Goal: Task Accomplishment & Management: Manage account settings

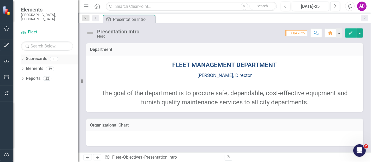
click at [21, 58] on icon "Dropdown" at bounding box center [23, 59] width 4 height 3
click at [26, 67] on icon "Dropdown" at bounding box center [26, 68] width 4 height 3
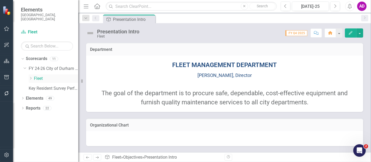
click at [31, 77] on icon "Dropdown" at bounding box center [31, 78] width 4 height 3
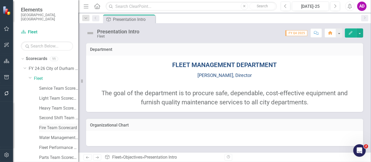
click at [49, 125] on link "Fire Team Scorecard" at bounding box center [58, 128] width 39 height 6
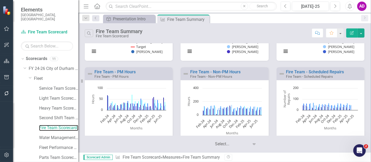
scroll to position [26, 0]
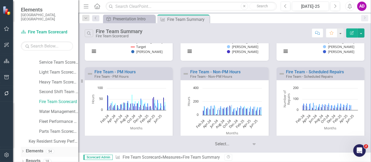
click at [38, 148] on link "Elements" at bounding box center [35, 151] width 18 height 6
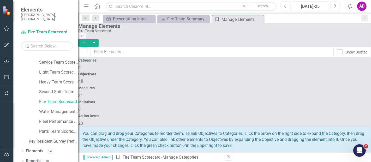
click at [215, 86] on div "Measures 31" at bounding box center [224, 92] width 293 height 13
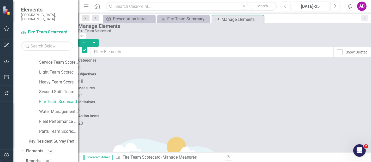
checkbox input "false"
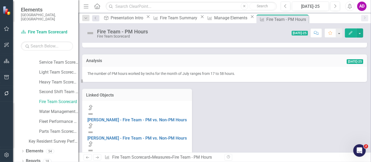
scroll to position [58, 0]
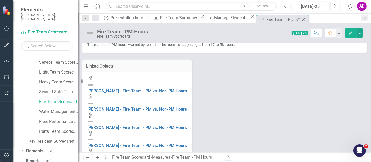
click at [301, 18] on icon "Close" at bounding box center [303, 19] width 5 height 4
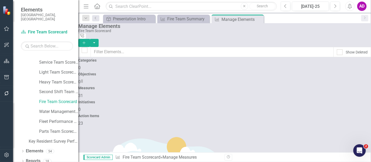
scroll to position [232, 0]
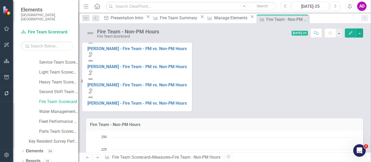
scroll to position [174, 0]
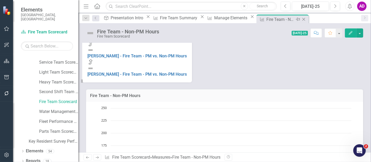
click at [301, 18] on icon "Close" at bounding box center [303, 19] width 5 height 4
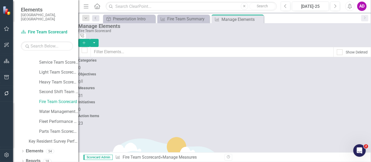
scroll to position [261, 0]
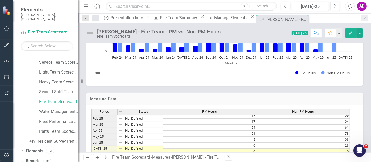
scroll to position [264, 0]
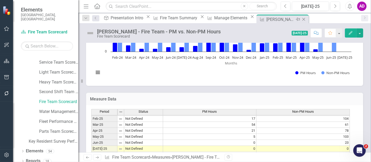
click at [303, 18] on icon at bounding box center [304, 19] width 3 height 3
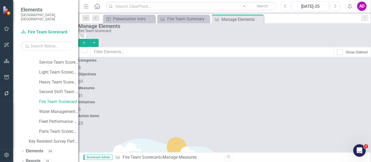
scroll to position [261, 0]
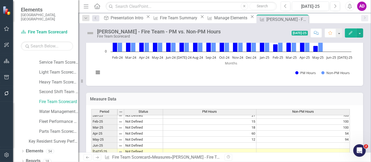
scroll to position [264, 0]
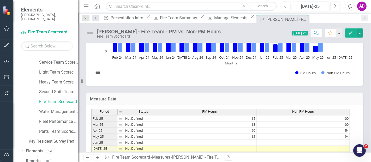
click at [245, 140] on td at bounding box center [210, 143] width 94 height 6
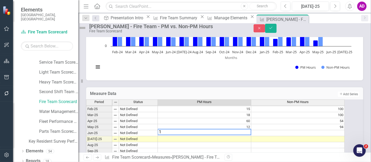
type textarea "12"
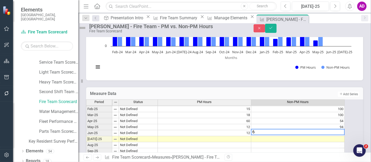
type textarea "65"
click at [242, 136] on td at bounding box center [205, 139] width 94 height 6
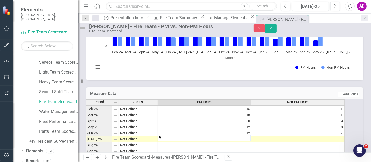
type textarea "58"
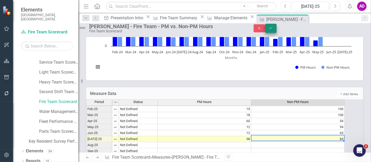
type textarea "84"
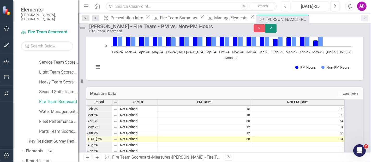
click at [277, 33] on button "Save" at bounding box center [270, 28] width 11 height 9
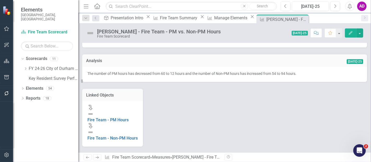
scroll to position [0, 0]
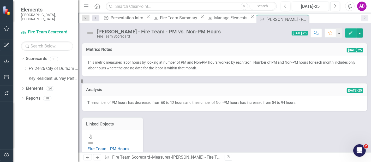
click at [137, 94] on td "Analysis" at bounding box center [154, 90] width 137 height 7
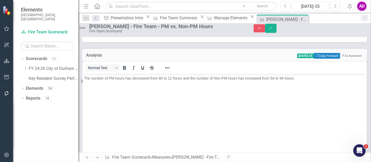
scroll to position [58, 0]
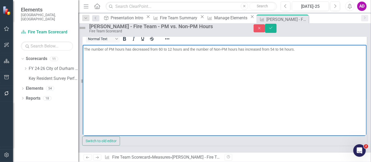
click at [162, 50] on span "The number of PM hours has decreased from 60 to 12 hours and the number of Non-…" at bounding box center [189, 49] width 211 height 4
click at [136, 50] on span "The number of PM hours has decreased from 12 to 58 hours and the number of Non-…" at bounding box center [189, 49] width 211 height 4
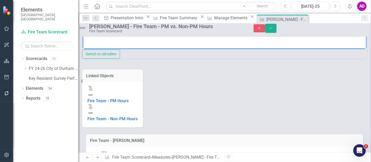
scroll to position [0, 0]
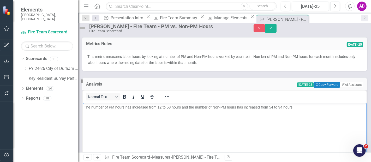
drag, startPoint x: 161, startPoint y: 113, endPoint x: 164, endPoint y: 113, distance: 3.4
click at [160, 109] on span "The number of PM hours has increased from 12 to 58 hours and the number of Non-…" at bounding box center [189, 107] width 210 height 4
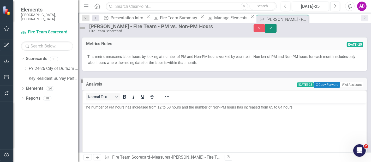
click at [273, 30] on icon "Save" at bounding box center [271, 28] width 5 height 4
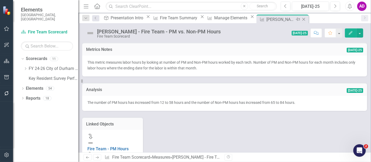
click at [303, 19] on icon at bounding box center [304, 19] width 3 height 3
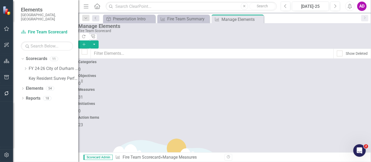
scroll to position [290, 0]
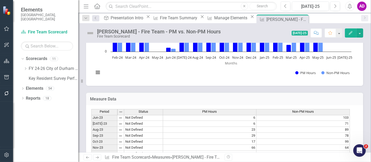
scroll to position [264, 0]
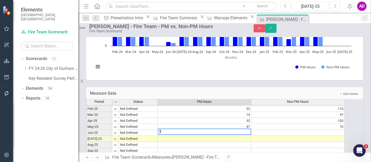
type textarea "31"
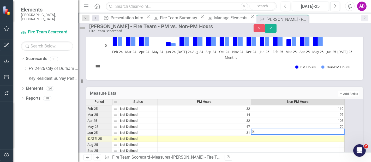
type textarea "83"
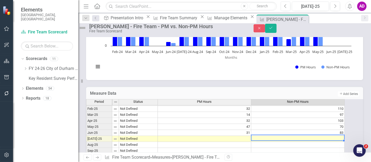
click at [243, 136] on td at bounding box center [205, 139] width 94 height 6
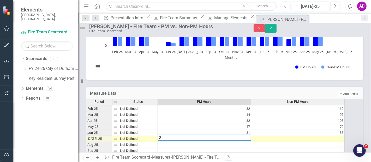
type textarea "21"
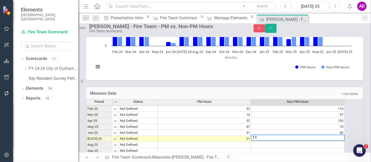
type textarea "114"
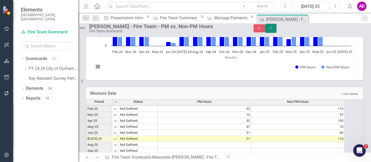
click at [273, 30] on icon "Save" at bounding box center [271, 28] width 5 height 4
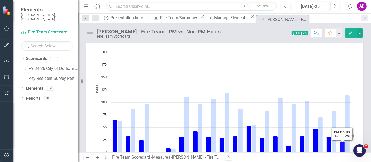
scroll to position [0, 0]
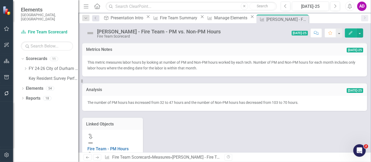
click at [168, 107] on div "The number of PM hours has increased from 32 to 47 hours and the number of Non-…" at bounding box center [224, 103] width 285 height 15
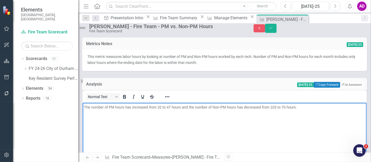
click at [160, 108] on span "The number of PM hours has increased from 32 to 47 hours and the number of Non-…" at bounding box center [190, 107] width 213 height 4
click at [135, 107] on span "The number of PM hours has increased from 31 to 21 hours and the number of Non-…" at bounding box center [190, 107] width 213 height 4
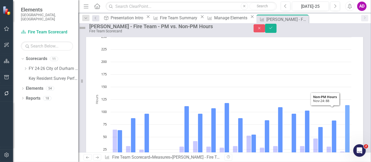
scroll to position [58, 0]
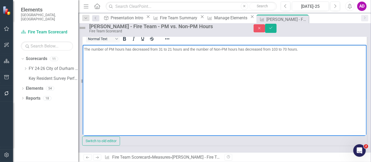
click at [163, 51] on span "The number of PM hours has decreased from 31 to 21 hours and the number of Non-…" at bounding box center [191, 49] width 214 height 4
click at [172, 51] on span "The number of PM hours has decreased from 31 to 21 hours and the number of Non-…" at bounding box center [190, 49] width 212 height 4
click at [137, 51] on span "The number of PM hours has decreased from 31 to 21 hours and the number of Non-…" at bounding box center [191, 49] width 214 height 4
click at [273, 30] on icon "Save" at bounding box center [271, 28] width 5 height 4
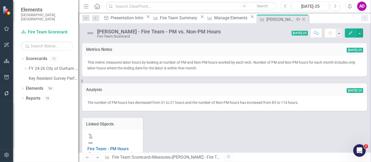
click at [301, 20] on icon "Close" at bounding box center [303, 19] width 5 height 4
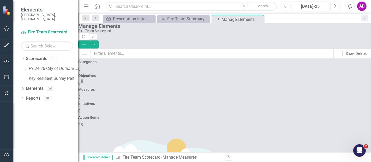
scroll to position [290, 0]
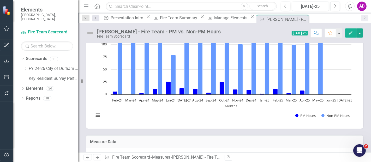
scroll to position [275, 0]
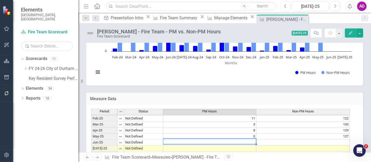
type textarea "7"
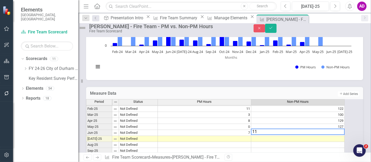
type textarea "113"
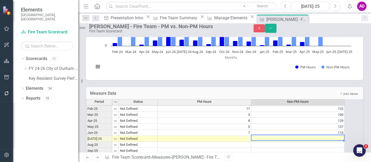
click at [238, 136] on td at bounding box center [205, 139] width 94 height 6
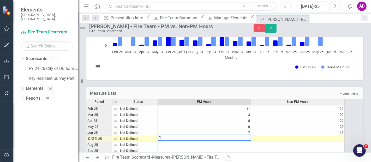
type textarea "17"
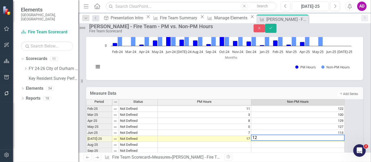
type textarea "120"
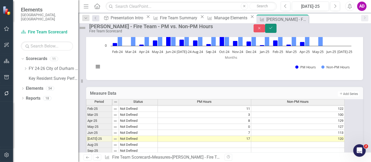
click at [277, 30] on button "Save" at bounding box center [270, 28] width 11 height 9
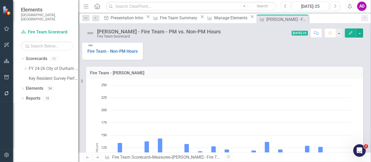
scroll to position [145, 0]
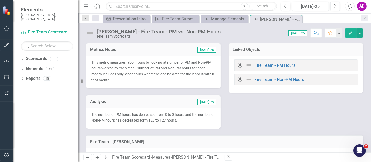
click at [157, 108] on div "The number of PM hours has decreased from 8 to 0 hours and the number of Non-PM…" at bounding box center [153, 118] width 135 height 21
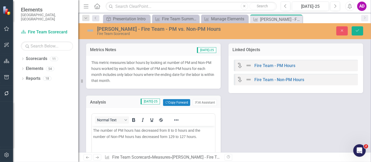
click at [170, 131] on span "The number of PM hours has decreased from 8 to 0 hours and the number of Non-PM…" at bounding box center [146, 134] width 107 height 10
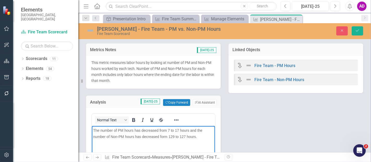
click at [144, 130] on span "The number of PM hours has decreased from 7 to 17 hours and the number of Non-P…" at bounding box center [147, 134] width 109 height 10
click at [145, 132] on span "The number of PM hours has decreased from 7 to 17 hours and the number of Non-P…" at bounding box center [147, 134] width 109 height 10
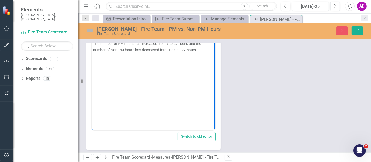
scroll to position [58, 0]
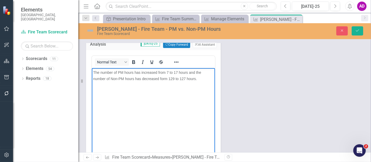
click at [174, 79] on span "The number of PM hours has increased from 7 to 17 hours and the number of Non-P…" at bounding box center [147, 76] width 108 height 10
click at [184, 76] on p "The number of PM hours has increased from 7 to 17 hours and the number of Non-P…" at bounding box center [153, 75] width 121 height 13
click at [145, 78] on span "The number of PM hours has increased from 7 to 17 hours and the number of Non-P…" at bounding box center [147, 76] width 108 height 10
click at [356, 33] on button "Save" at bounding box center [357, 30] width 11 height 9
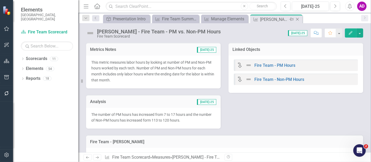
click at [298, 18] on icon "Close" at bounding box center [297, 19] width 5 height 4
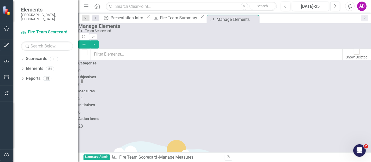
scroll to position [319, 0]
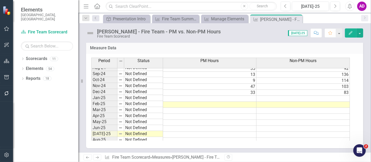
scroll to position [261, 0]
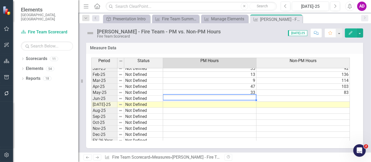
type textarea "20"
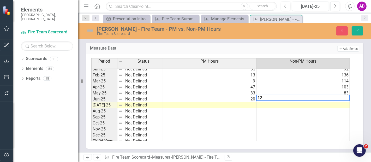
type textarea "124"
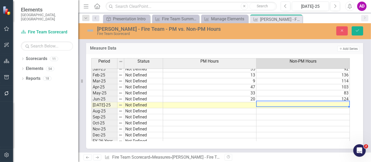
click at [244, 102] on td at bounding box center [210, 105] width 94 height 6
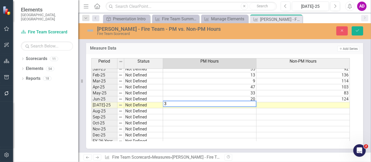
type textarea "38"
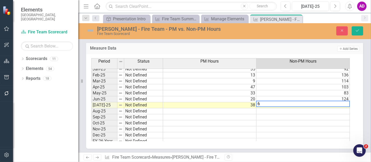
type textarea "63"
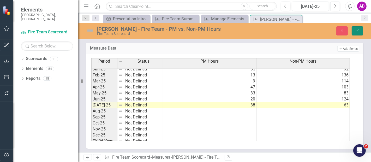
click at [357, 31] on icon "Save" at bounding box center [357, 31] width 5 height 4
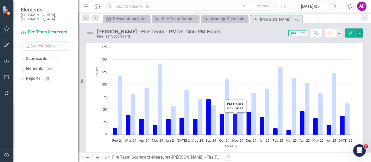
scroll to position [0, 0]
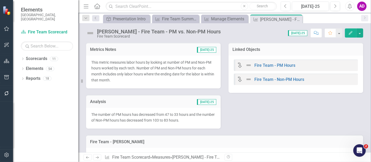
click at [165, 106] on div "Analysis [DATE]-25" at bounding box center [153, 101] width 135 height 13
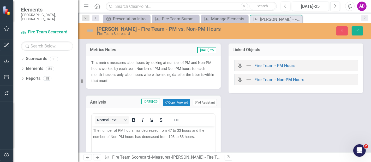
click at [171, 129] on span "The number of PM hours has decreased from 47 to 33 hours and the number of Non-…" at bounding box center [148, 134] width 111 height 10
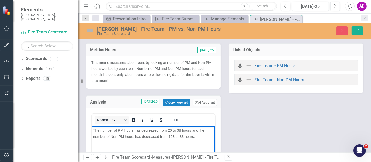
click at [145, 131] on span "The number of PM hours has decreased from 20 to 38 hours and the number of Non-…" at bounding box center [148, 134] width 111 height 10
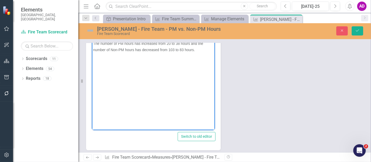
scroll to position [29, 0]
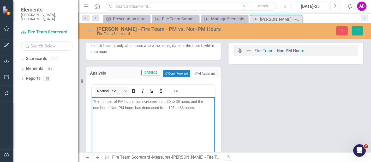
click at [174, 109] on span "The number of PM hours has increased from 20 to 38 hours and the number of Non-…" at bounding box center [148, 105] width 110 height 10
click at [181, 106] on span "The number of PM hours has increased from 20 to 38 hours and the number of Non-…" at bounding box center [148, 105] width 110 height 10
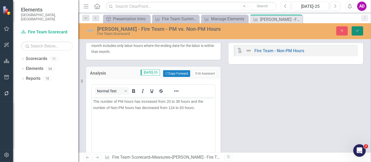
click at [360, 27] on button "Save" at bounding box center [357, 30] width 11 height 9
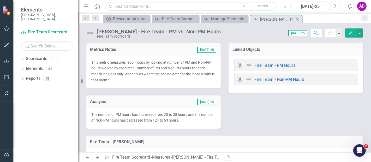
click at [298, 19] on icon "Close" at bounding box center [297, 19] width 5 height 4
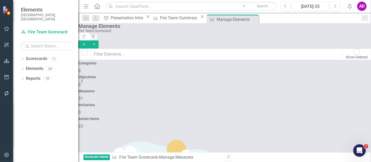
scroll to position [319, 0]
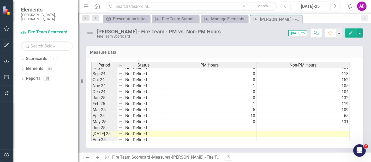
scroll to position [261, 0]
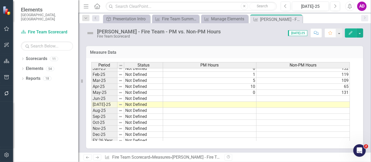
click at [248, 97] on td at bounding box center [210, 99] width 94 height 6
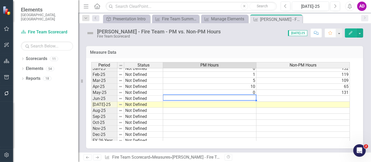
type textarea "3"
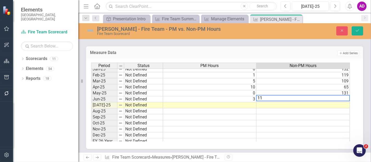
type textarea "115"
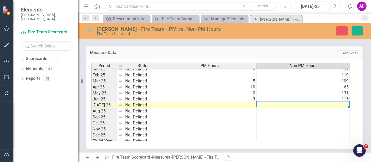
click at [248, 102] on td at bounding box center [210, 105] width 94 height 6
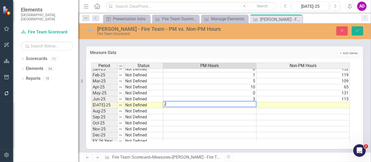
type textarea "25"
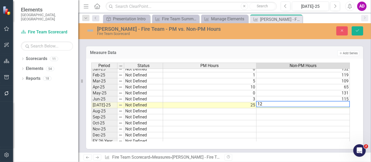
type textarea "121"
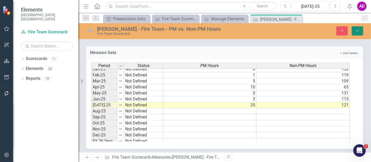
click at [359, 31] on icon "Save" at bounding box center [357, 31] width 5 height 4
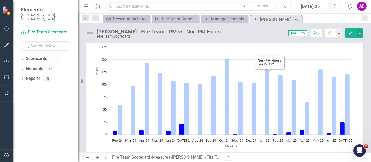
scroll to position [0, 0]
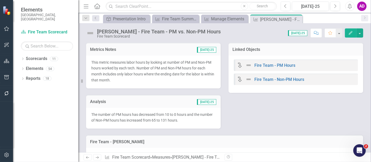
click at [144, 105] on td "Analysis" at bounding box center [118, 102] width 56 height 7
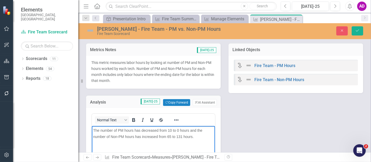
click at [172, 131] on span "The number of PM hours has decreased from 10 to 0 hours and the number of Non-P…" at bounding box center [147, 134] width 109 height 10
click at [146, 130] on span "The number of PM hours has decreased from 3 to 25 hours and the number of Non-P…" at bounding box center [147, 134] width 109 height 10
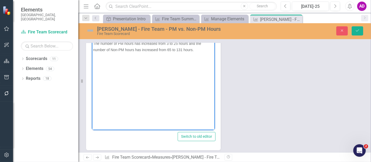
scroll to position [58, 0]
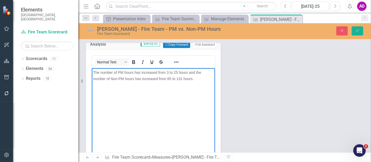
click at [171, 79] on span "The number of PM hours has increased from 3 to 25 hours and the number of Non-P…" at bounding box center [147, 76] width 108 height 10
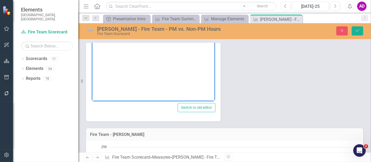
scroll to position [29, 0]
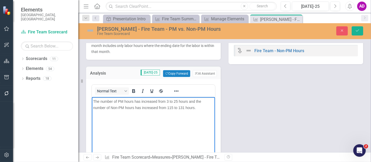
click at [182, 109] on span "The number of PM hours has increased from 3 to 25 hours and the number of Non-P…" at bounding box center [147, 105] width 108 height 10
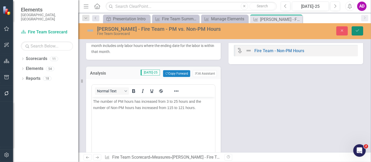
click at [357, 30] on icon "Save" at bounding box center [357, 31] width 5 height 4
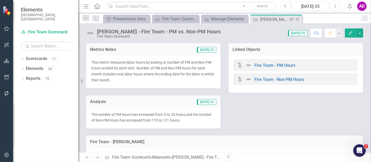
click at [298, 19] on icon "Close" at bounding box center [297, 19] width 5 height 4
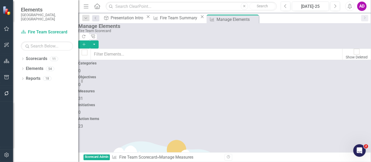
scroll to position [348, 0]
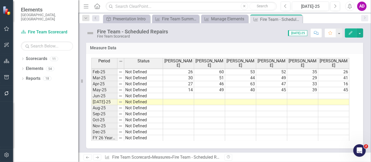
scroll to position [300, 0]
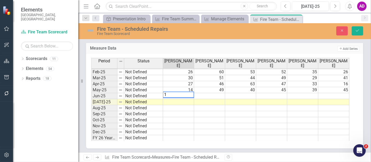
type textarea "13"
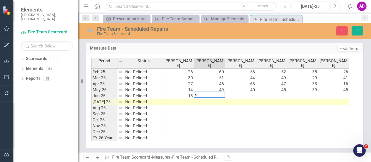
type textarea "62"
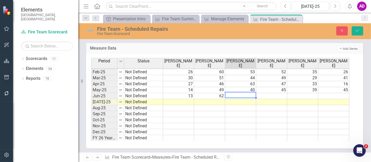
type textarea "50"
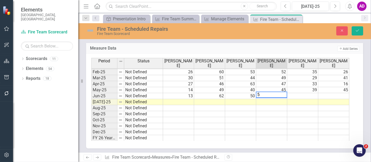
type textarea "57"
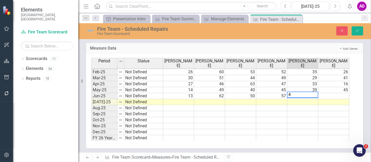
type textarea "41"
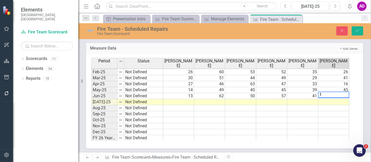
type textarea "12"
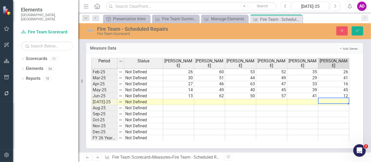
click at [178, 99] on td at bounding box center [178, 102] width 31 height 6
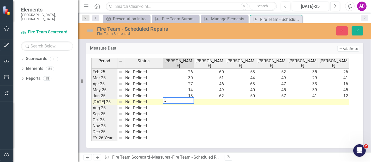
type textarea "38"
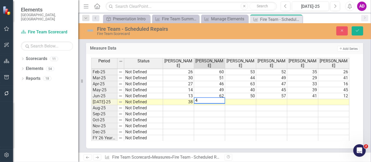
type textarea "48"
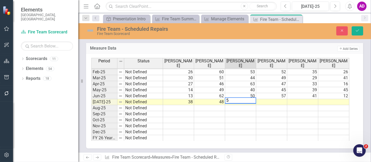
type textarea "52"
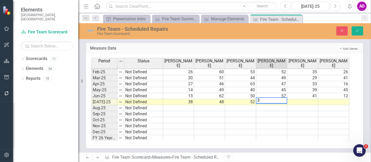
type textarea "39"
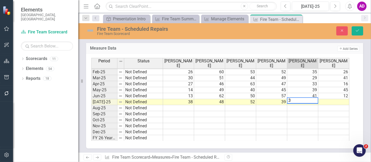
type textarea "38"
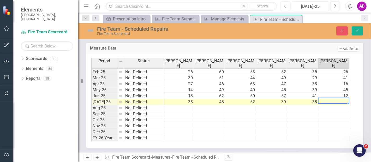
type textarea "0"
click at [360, 31] on button "Save" at bounding box center [357, 30] width 11 height 9
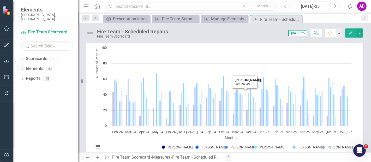
scroll to position [0, 0]
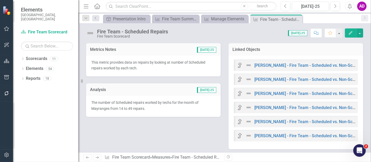
click at [135, 101] on span "The number of Scheduled repairs worked by techs for the month of May" at bounding box center [144, 106] width 107 height 10
click at [136, 101] on span "The number of Scheduled repairs worked by techs for the month of May" at bounding box center [144, 106] width 107 height 10
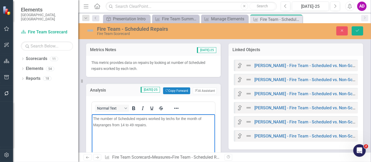
click at [125, 124] on span "ranges from 14 to 49 repairs." at bounding box center [123, 125] width 47 height 4
click at [210, 118] on p "The number of Scheduled repairs worked by techs for the month of May ranges fro…" at bounding box center [153, 121] width 121 height 13
click at [360, 29] on icon "Save" at bounding box center [357, 31] width 5 height 4
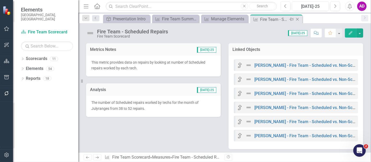
click at [299, 18] on icon "Close" at bounding box center [297, 19] width 5 height 4
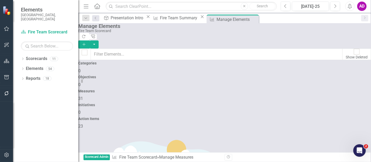
scroll to position [377, 0]
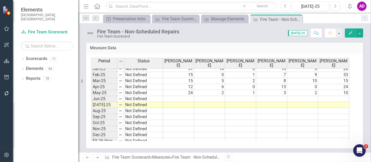
scroll to position [264, 0]
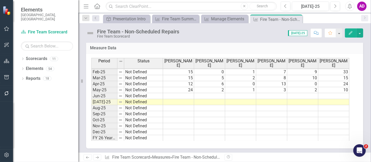
click at [91, 91] on div "Period Status Kelly Summers Leo Heerick Chris Joyner Reggie Broughton Billy Pai…" at bounding box center [91, 48] width 0 height 185
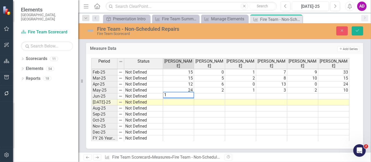
type textarea "16"
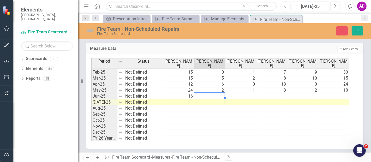
click at [304, 95] on td at bounding box center [303, 97] width 31 height 6
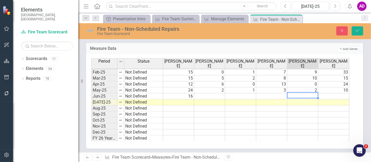
type textarea "10"
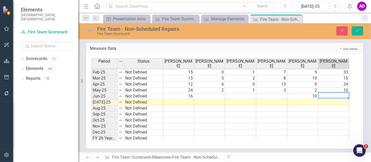
click at [247, 94] on td at bounding box center [240, 97] width 31 height 6
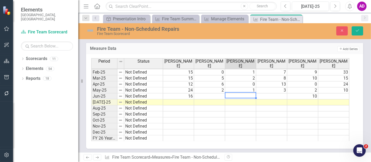
type textarea "7"
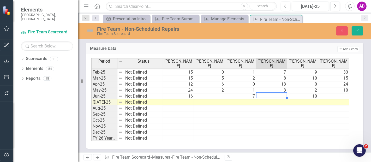
click at [213, 96] on td at bounding box center [209, 97] width 31 height 6
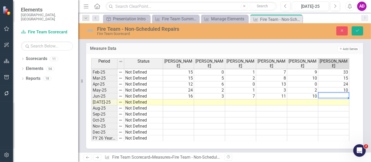
type textarea "1"
click at [181, 101] on td at bounding box center [178, 103] width 31 height 6
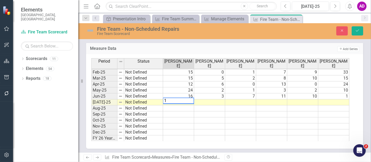
type textarea "12"
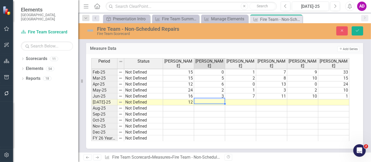
click at [304, 102] on td at bounding box center [303, 103] width 31 height 6
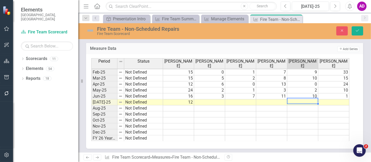
type textarea "7"
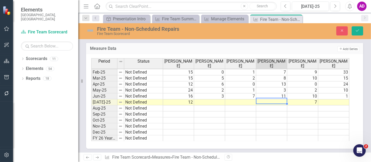
click at [267, 100] on td at bounding box center [272, 103] width 31 height 6
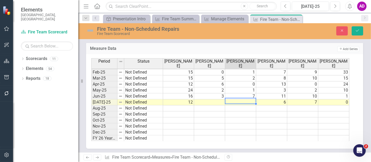
type textarea "0"
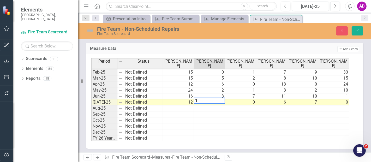
type textarea "15"
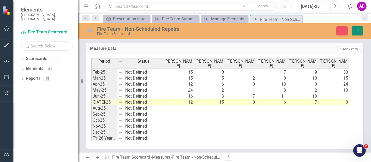
click at [359, 30] on icon "submit" at bounding box center [357, 31] width 3 height 2
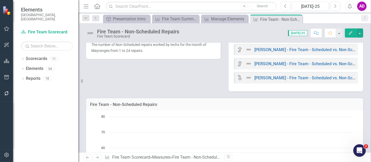
scroll to position [29, 0]
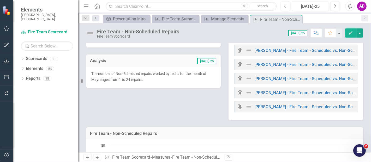
click at [142, 77] on p "The number of Non-Scheduled repairs worked by techs for the month of May ranges…" at bounding box center [153, 77] width 124 height 12
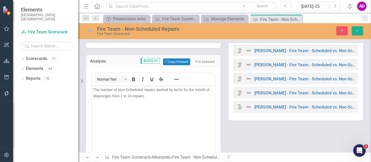
scroll to position [0, 0]
click at [123, 95] on span "ranges from 1 to 24 repairs." at bounding box center [122, 96] width 45 height 4
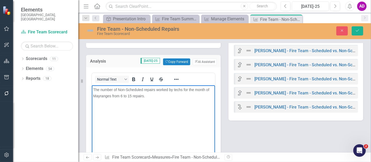
click at [99, 96] on span "The number of Non-Scheduled repairs worked by techs for the month of May" at bounding box center [151, 93] width 116 height 10
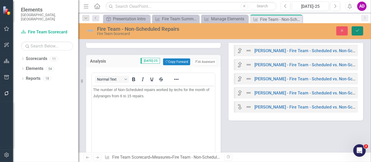
click at [358, 30] on icon "Save" at bounding box center [357, 31] width 5 height 4
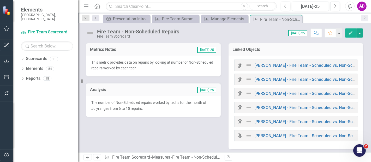
click at [0, 0] on icon "Close" at bounding box center [0, 0] width 0 height 0
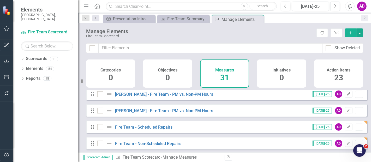
scroll to position [377, 0]
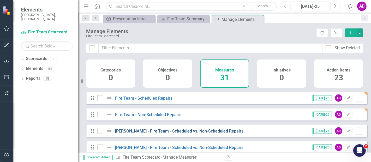
click at [165, 134] on link "[PERSON_NAME] - Fire Team - Scheduled vs. Non-Scheduled Repairs" at bounding box center [179, 131] width 129 height 5
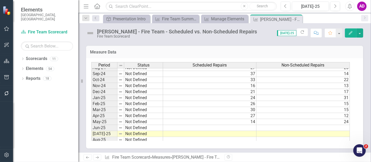
scroll to position [264, 0]
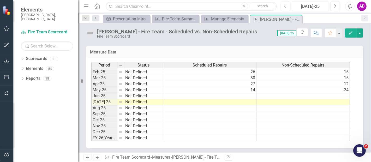
click at [234, 94] on td at bounding box center [210, 96] width 94 height 6
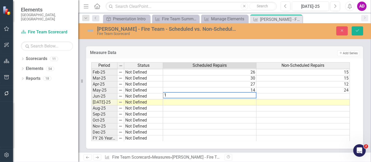
type textarea "13"
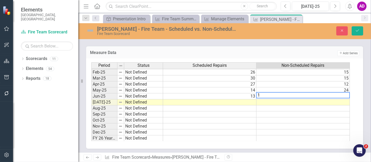
type textarea "16"
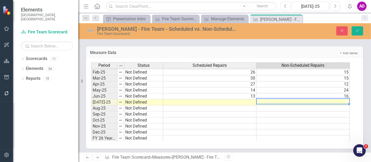
click at [245, 100] on td at bounding box center [210, 103] width 94 height 6
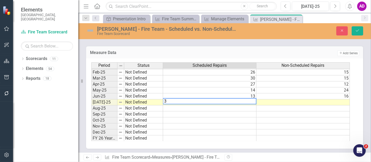
type textarea "38"
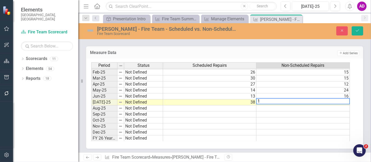
type textarea "12"
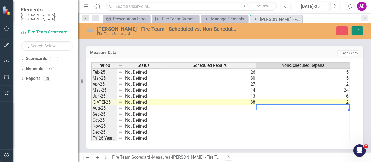
click at [360, 31] on icon "Save" at bounding box center [357, 31] width 5 height 4
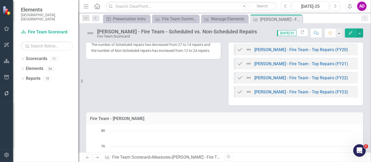
scroll to position [29, 0]
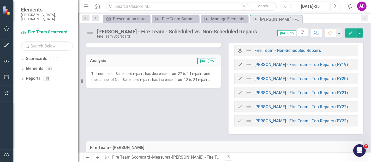
click at [156, 76] on p "The number of Scheduled repairs has decreased from 27 to 14 repairs and the num…" at bounding box center [153, 77] width 124 height 12
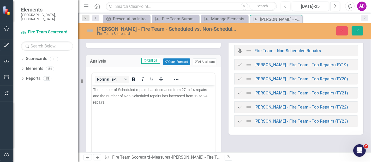
scroll to position [0, 0]
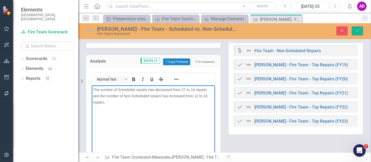
click at [185, 89] on span "The number of Scheduled repairs has decreased from 27 to 14 repairs and the num…" at bounding box center [150, 96] width 114 height 17
click at [158, 89] on span "The number of Scheduled repairs has decreased from 13 to 38 repairs and the num…" at bounding box center [150, 96] width 114 height 17
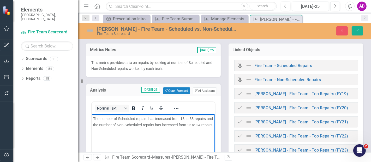
click at [197, 124] on span "The number of Scheduled repairs has increased from 13 to 38 repairs and the num…" at bounding box center [153, 121] width 120 height 10
click at [171, 125] on span "The number of Scheduled repairs has increased from 13 to 38 repairs and the num…" at bounding box center [153, 121] width 120 height 10
click at [357, 31] on icon "Save" at bounding box center [357, 31] width 5 height 4
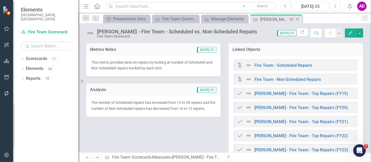
click at [298, 18] on icon "Close" at bounding box center [297, 19] width 5 height 4
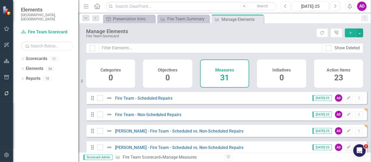
scroll to position [406, 0]
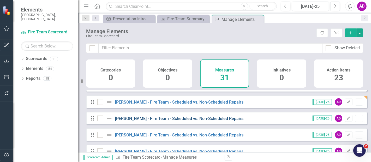
click at [197, 121] on link "[PERSON_NAME] - Fire Team - Scheduled vs. Non-Scheduled Repairs" at bounding box center [179, 118] width 129 height 5
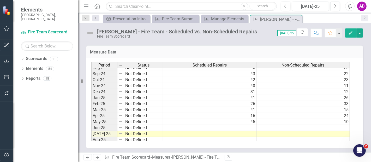
scroll to position [264, 0]
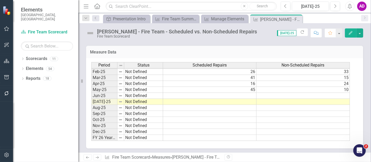
click at [217, 95] on td at bounding box center [210, 96] width 94 height 6
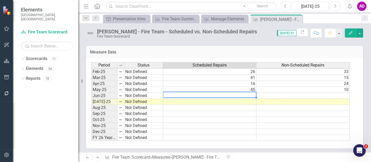
type textarea "12"
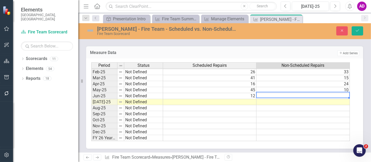
type textarea "1"
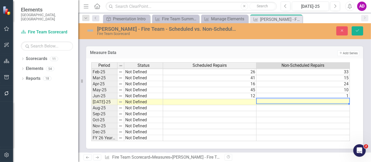
click at [240, 101] on td at bounding box center [210, 102] width 94 height 6
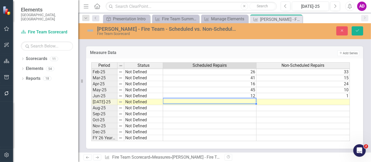
type textarea "0"
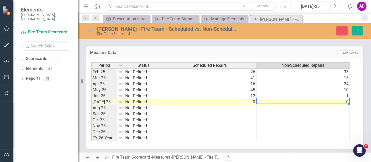
type textarea "0"
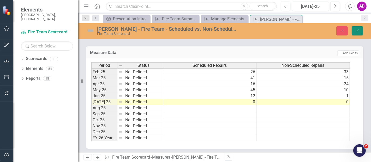
click at [359, 33] on button "Save" at bounding box center [357, 30] width 11 height 9
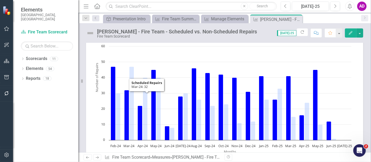
scroll to position [0, 0]
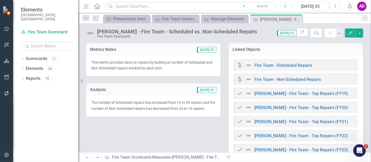
click at [144, 86] on div "Analysis [DATE]-25" at bounding box center [153, 89] width 135 height 13
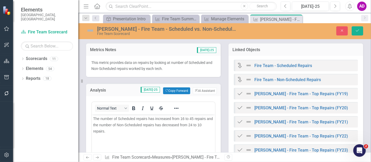
click at [184, 118] on span "The number of Scheduled repairs has increased from 16 to 45 repairs and the num…" at bounding box center [153, 124] width 120 height 17
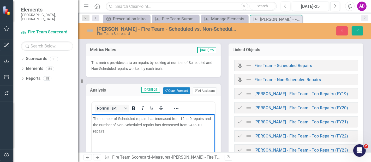
click at [158, 117] on span "The number of Scheduled repairs has increased from 12 to 0 repairs and the numb…" at bounding box center [152, 124] width 118 height 17
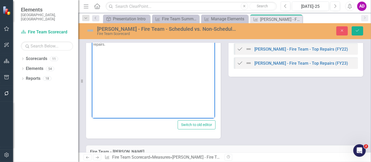
scroll to position [29, 0]
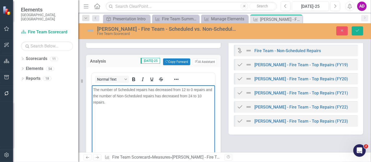
click at [192, 95] on span "The number of Scheduled repairs has decreased from 12 to 0 repairs and the numb…" at bounding box center [152, 96] width 119 height 17
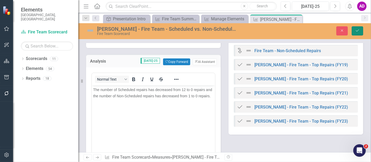
click at [363, 29] on button "Save" at bounding box center [357, 30] width 11 height 9
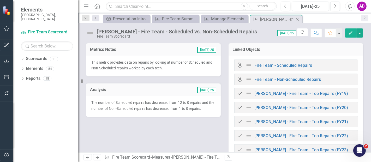
click at [298, 18] on icon "Close" at bounding box center [297, 19] width 5 height 4
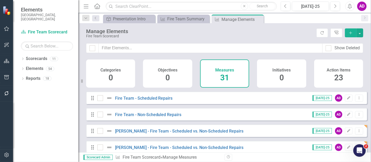
scroll to position [406, 0]
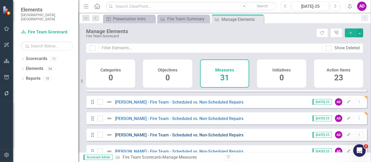
click at [195, 136] on link "[PERSON_NAME] - Fire Team - Scheduled vs. Non-Scheduled Repairs" at bounding box center [179, 135] width 129 height 5
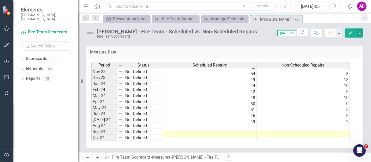
scroll to position [232, 0]
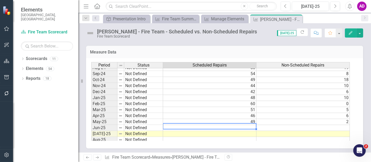
click at [240, 124] on tbody "May-23 Not Defined 60 5 Jun-23 Not Defined 6 15 Jul-23 Not Defined 36 10 Aug-23…" at bounding box center [220, 74] width 259 height 199
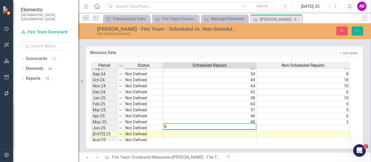
type textarea "62"
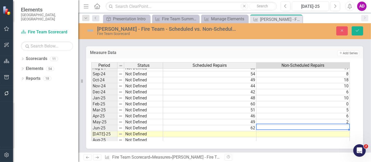
type textarea "3"
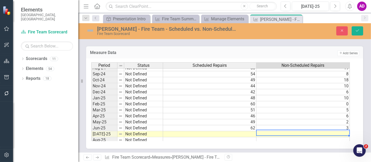
click at [234, 132] on td at bounding box center [210, 134] width 94 height 6
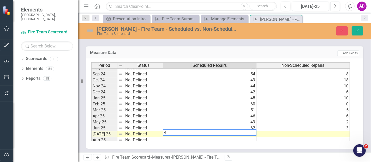
type textarea "48"
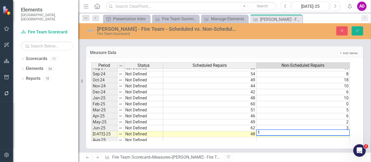
type textarea "15"
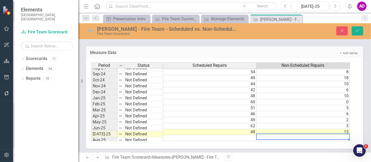
scroll to position [234, 0]
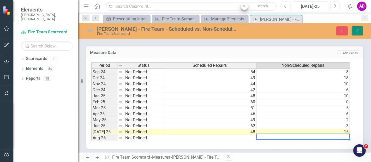
click at [362, 30] on button "Save" at bounding box center [357, 30] width 11 height 9
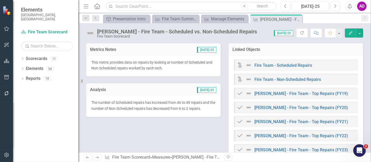
click at [178, 94] on div "Analysis [DATE]-25" at bounding box center [153, 89] width 135 height 13
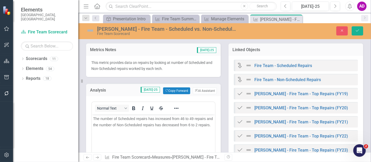
click at [184, 120] on span "The number of Scheduled repairs has increased from 46 to 49 repairs and the num…" at bounding box center [153, 121] width 120 height 10
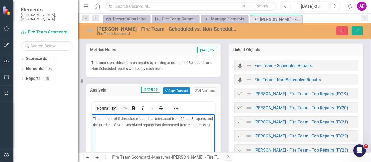
click at [157, 118] on span "The number of Scheduled repairs has increased from 62 to 48 repairs and the num…" at bounding box center [153, 121] width 120 height 10
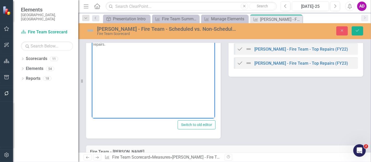
scroll to position [58, 0]
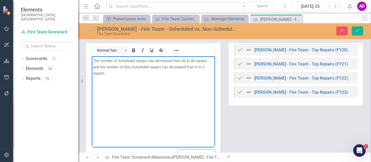
click at [197, 66] on span "The number of Scheduled repairs has decreased from 62 to 48 repairs and the num…" at bounding box center [150, 67] width 114 height 17
click at [172, 67] on span "The number of Scheduled repairs has decreased from 62 to 48 repairs and the num…" at bounding box center [150, 67] width 114 height 17
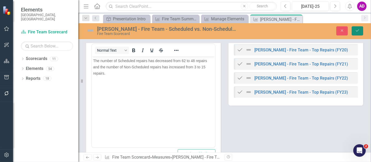
click at [357, 31] on icon "submit" at bounding box center [357, 31] width 3 height 2
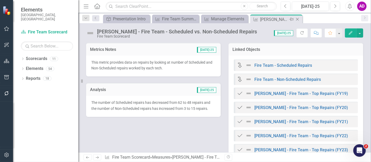
click at [298, 20] on icon "Close" at bounding box center [297, 19] width 5 height 4
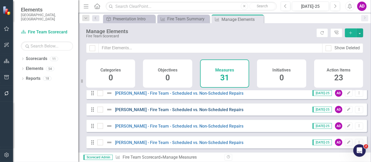
scroll to position [422, 0]
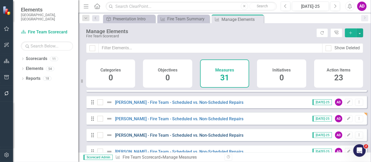
click at [209, 138] on link "[PERSON_NAME] - Fire Team - Scheduled vs. Non-Scheduled Repairs" at bounding box center [179, 135] width 129 height 5
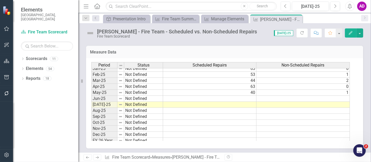
scroll to position [264, 0]
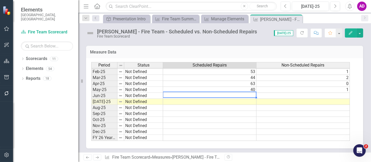
type textarea "50"
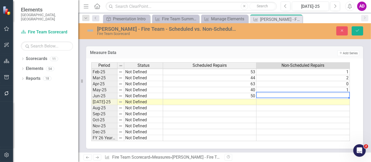
type textarea "7"
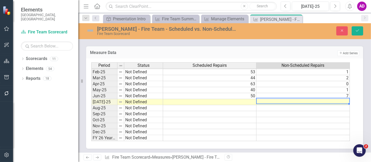
click at [247, 100] on td at bounding box center [210, 102] width 94 height 6
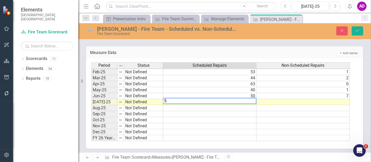
type textarea "52"
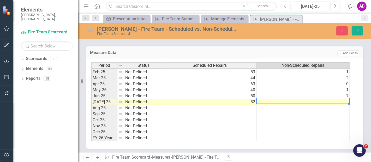
type textarea "0"
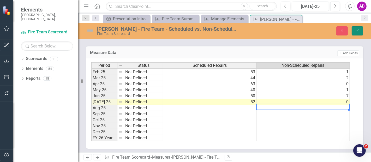
click at [356, 32] on icon "Save" at bounding box center [357, 31] width 5 height 4
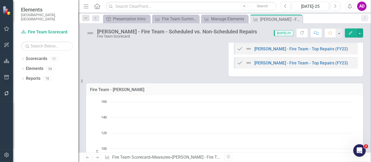
scroll to position [29, 0]
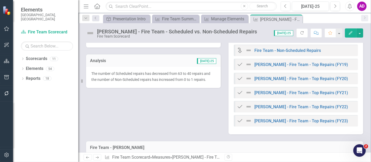
click at [160, 71] on p "The number of Scheduled repairs has decreased from 63 to 40 repairs and the num…" at bounding box center [153, 77] width 124 height 12
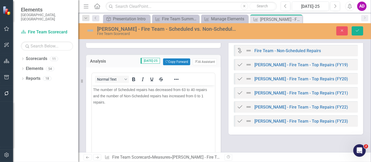
scroll to position [0, 0]
click at [185, 90] on span "The number of Scheduled repairs has decreased from 63 to 40 repairs and the num…" at bounding box center [150, 96] width 114 height 17
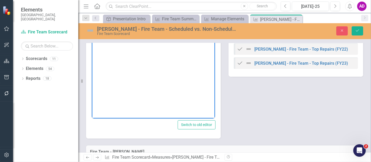
scroll to position [58, 0]
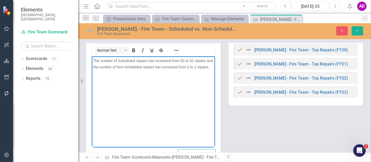
click at [196, 67] on span "The number of Scheduled repairs has increased from 50 to 52 repairs and the num…" at bounding box center [153, 64] width 120 height 10
click at [172, 65] on span "The number of Scheduled repairs has increased from 50 to 52 repairs and the num…" at bounding box center [153, 64] width 120 height 10
click at [355, 29] on button "Save" at bounding box center [357, 30] width 11 height 9
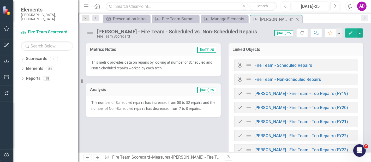
click at [297, 19] on icon "Close" at bounding box center [297, 19] width 5 height 4
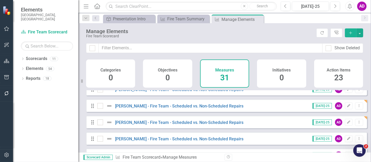
scroll to position [451, 0]
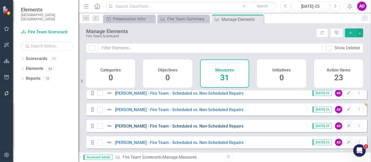
click at [218, 125] on link "[PERSON_NAME] - Fire Team - Scheduled vs. Non-Scheduled Repairs" at bounding box center [179, 126] width 129 height 5
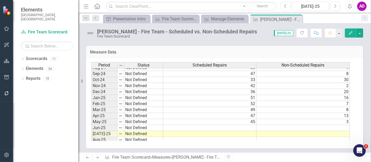
scroll to position [261, 0]
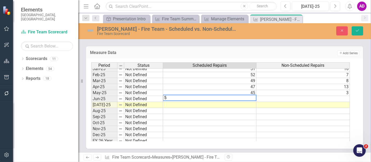
type textarea "57"
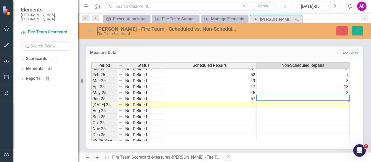
type textarea "11"
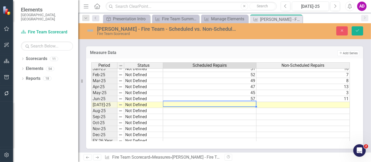
click at [248, 102] on td at bounding box center [210, 105] width 94 height 6
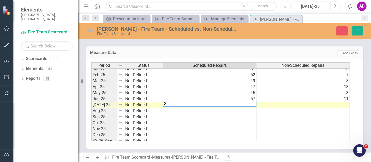
type textarea "39"
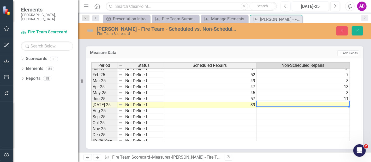
type textarea "6"
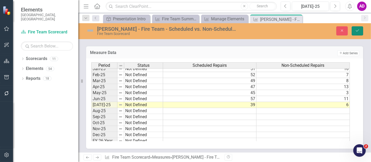
click at [362, 27] on button "Save" at bounding box center [357, 30] width 11 height 9
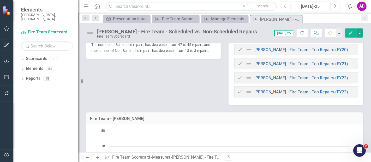
scroll to position [0, 0]
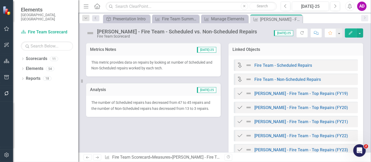
click at [177, 92] on td "[DATE]-25" at bounding box center [182, 90] width 71 height 7
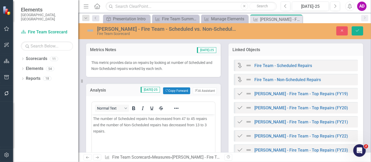
click at [183, 118] on span "The number of Scheduled repairs has decreased from 47 to 45 repairs and the num…" at bounding box center [150, 124] width 114 height 17
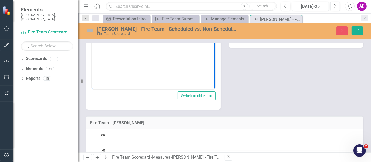
scroll to position [58, 0]
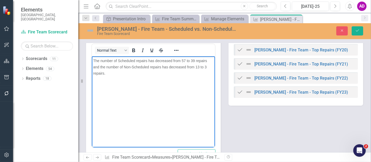
click at [199, 67] on span "The number of Scheduled repairs has decreased from 57 to 39 repairs and the num…" at bounding box center [150, 67] width 114 height 17
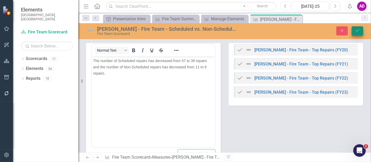
click at [360, 27] on button "Save" at bounding box center [357, 30] width 11 height 9
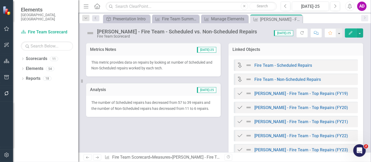
drag, startPoint x: 297, startPoint y: 18, endPoint x: 293, endPoint y: 19, distance: 4.0
click at [0, 0] on icon "Close" at bounding box center [0, 0] width 0 height 0
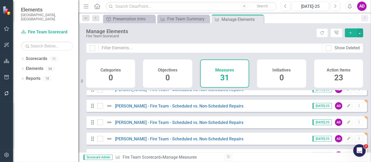
scroll to position [451, 0]
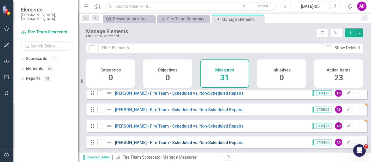
click at [221, 141] on link "[PERSON_NAME] - Fire Team - Scheduled vs. Non-Scheduled Repairs" at bounding box center [179, 142] width 129 height 5
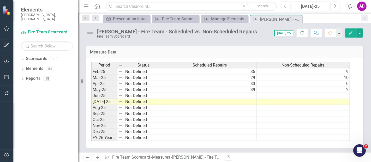
scroll to position [282, 0]
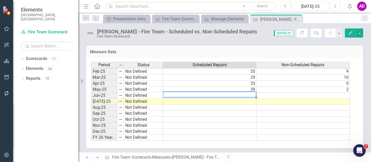
click at [215, 94] on td at bounding box center [210, 96] width 94 height 6
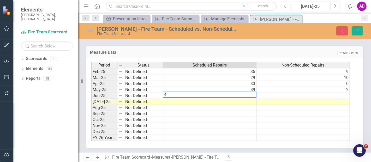
type textarea "41"
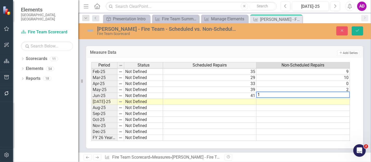
type textarea "10"
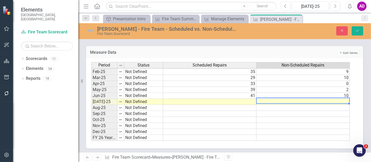
click at [235, 102] on td at bounding box center [210, 102] width 94 height 6
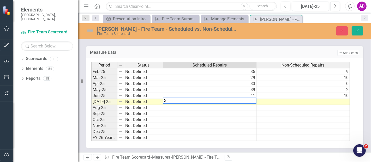
type textarea "38"
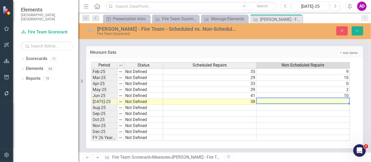
type textarea "7"
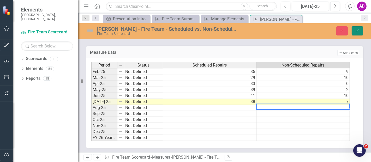
click at [357, 30] on icon "Save" at bounding box center [357, 31] width 5 height 4
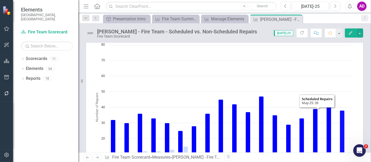
scroll to position [0, 0]
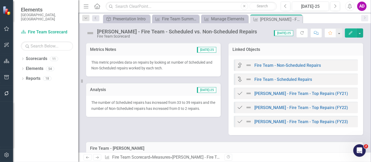
click at [167, 97] on div "The number of Scheduled repairs has increased from 33 to 39 repairs and the num…" at bounding box center [153, 106] width 135 height 21
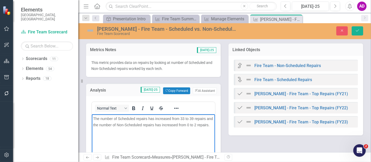
click at [184, 117] on span "The number of Scheduled repairs has increased from 33 to 39 repairs and the num…" at bounding box center [153, 121] width 120 height 10
click at [158, 119] on span "The number of Scheduled repairs has increased from 41 to 38 repairs and the num…" at bounding box center [153, 121] width 120 height 10
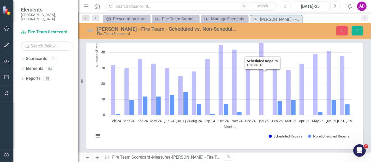
scroll to position [58, 0]
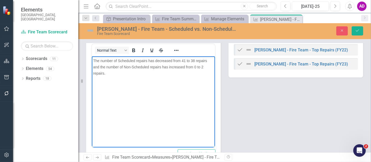
click at [195, 69] on span "The number of Scheduled repairs has decreased from 41 to 38 repairs and the num…" at bounding box center [150, 67] width 114 height 17
click at [171, 68] on span "The number of Scheduled repairs has decreased from 41 to 38 repairs and the num…" at bounding box center [150, 67] width 114 height 17
click at [358, 30] on icon "Save" at bounding box center [357, 31] width 5 height 4
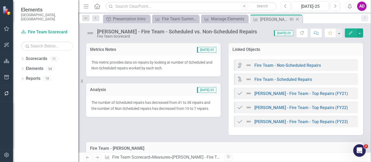
click at [299, 19] on icon "Close" at bounding box center [297, 19] width 5 height 4
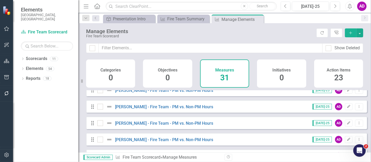
scroll to position [451, 0]
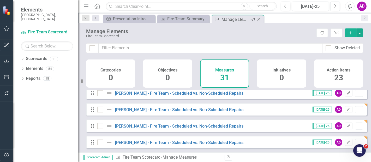
click at [258, 19] on icon "Close" at bounding box center [259, 19] width 5 height 4
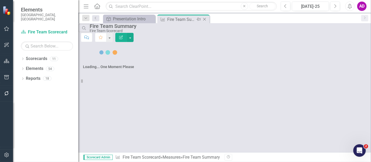
click at [205, 19] on icon at bounding box center [204, 19] width 3 height 3
